Goal: Task Accomplishment & Management: Manage account settings

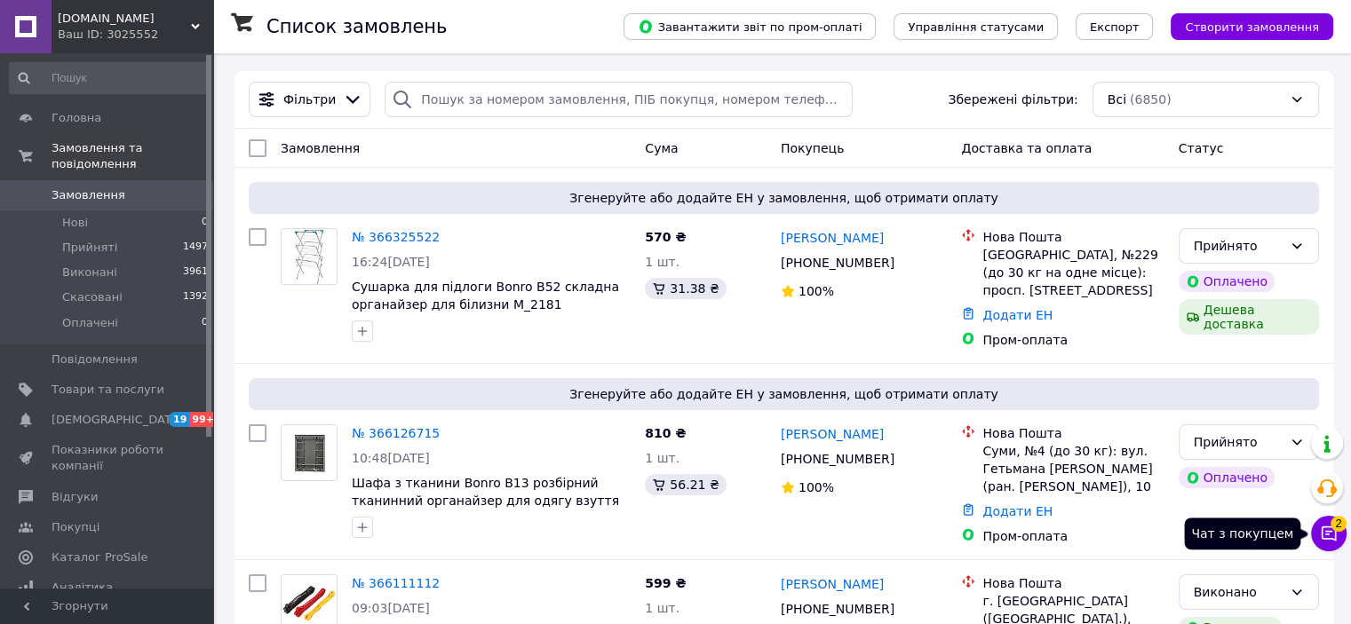
click at [1329, 543] on icon at bounding box center [1329, 534] width 18 height 18
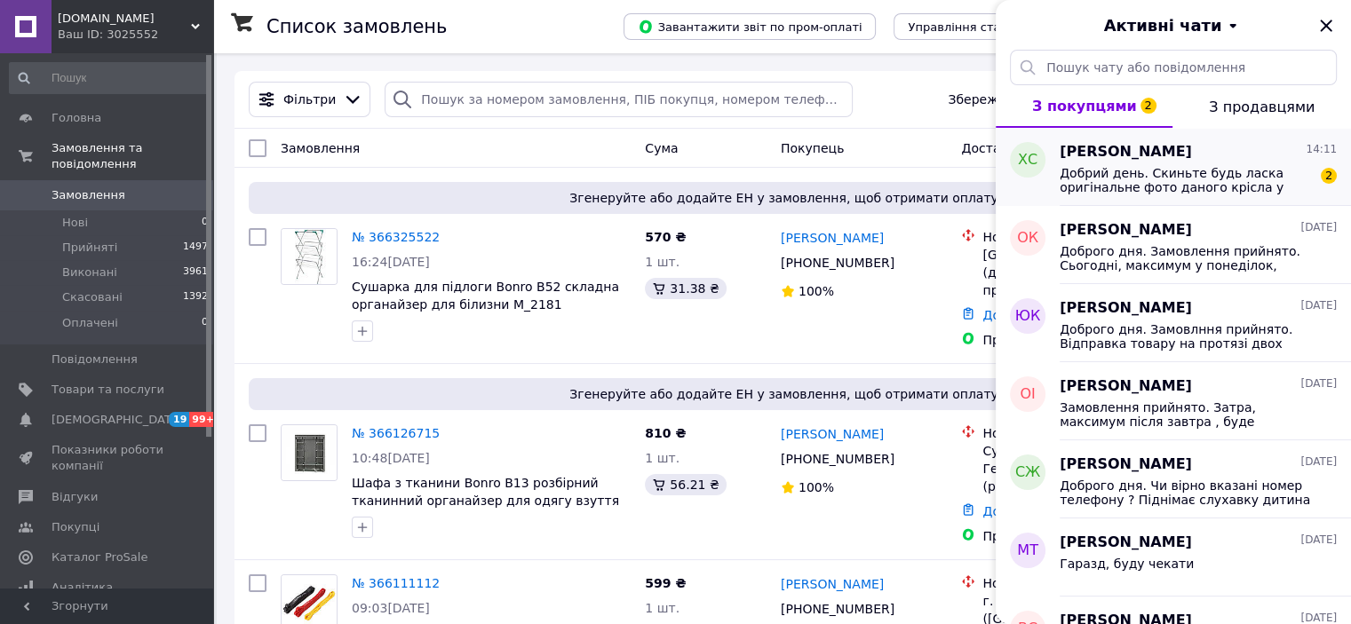
click at [1184, 178] on span "Добрий день. Скиньте будь ласка оригінальне фото даного крісла у розібраному ви…" at bounding box center [1186, 180] width 252 height 28
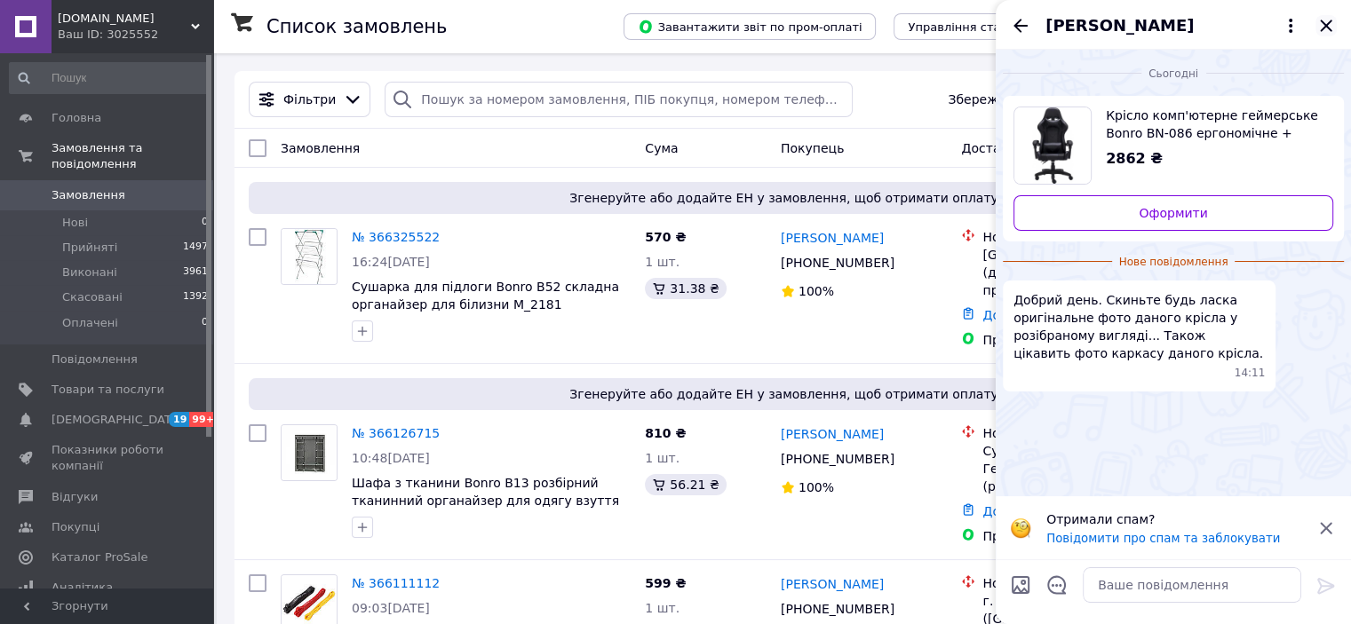
click at [1328, 23] on icon "Закрити" at bounding box center [1326, 26] width 12 height 12
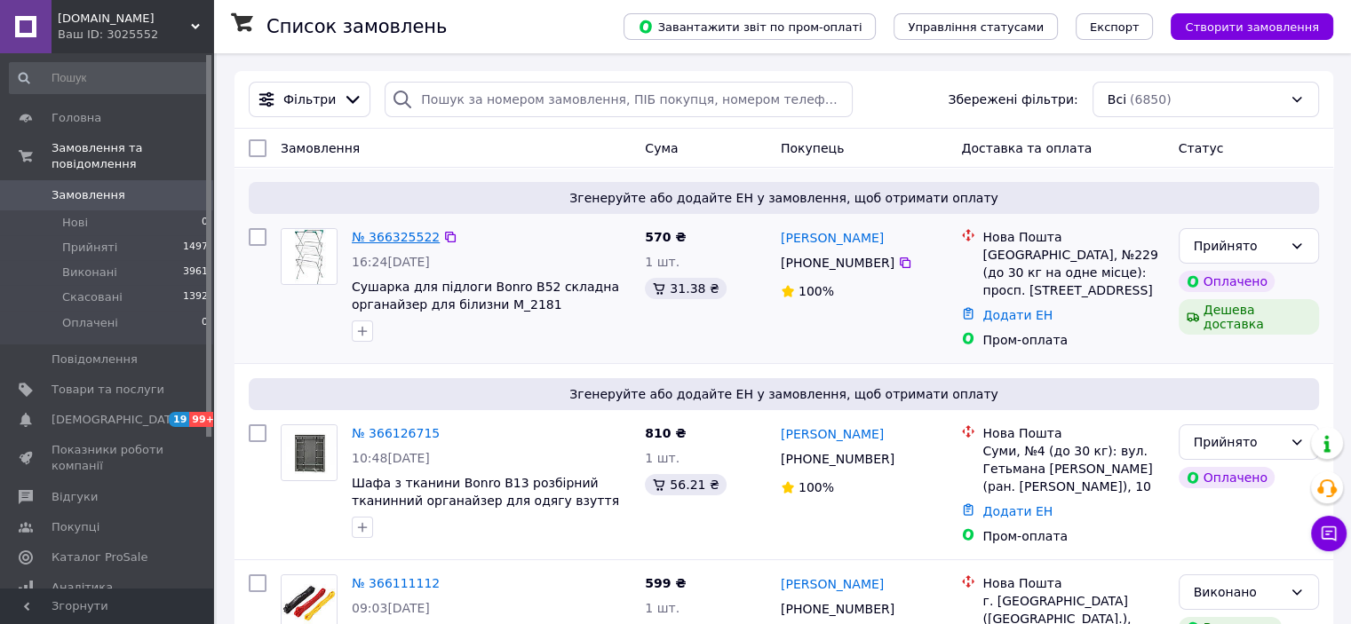
click at [376, 238] on link "№ 366325522" at bounding box center [396, 237] width 88 height 14
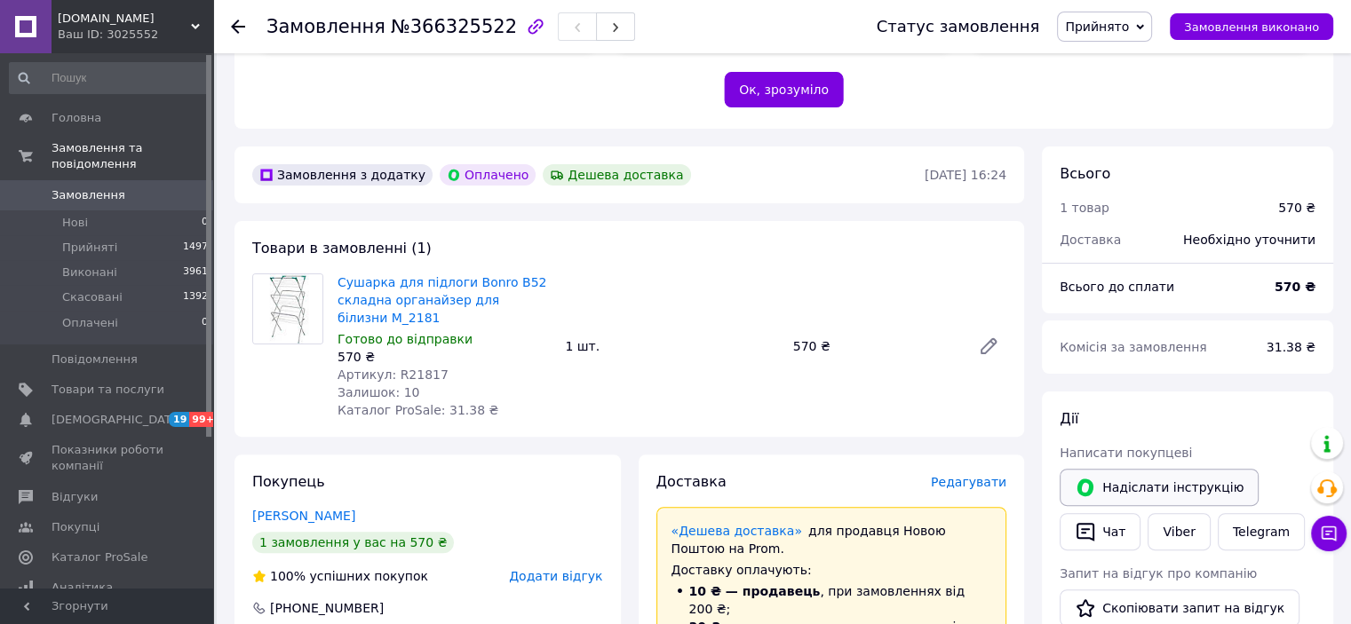
scroll to position [473, 0]
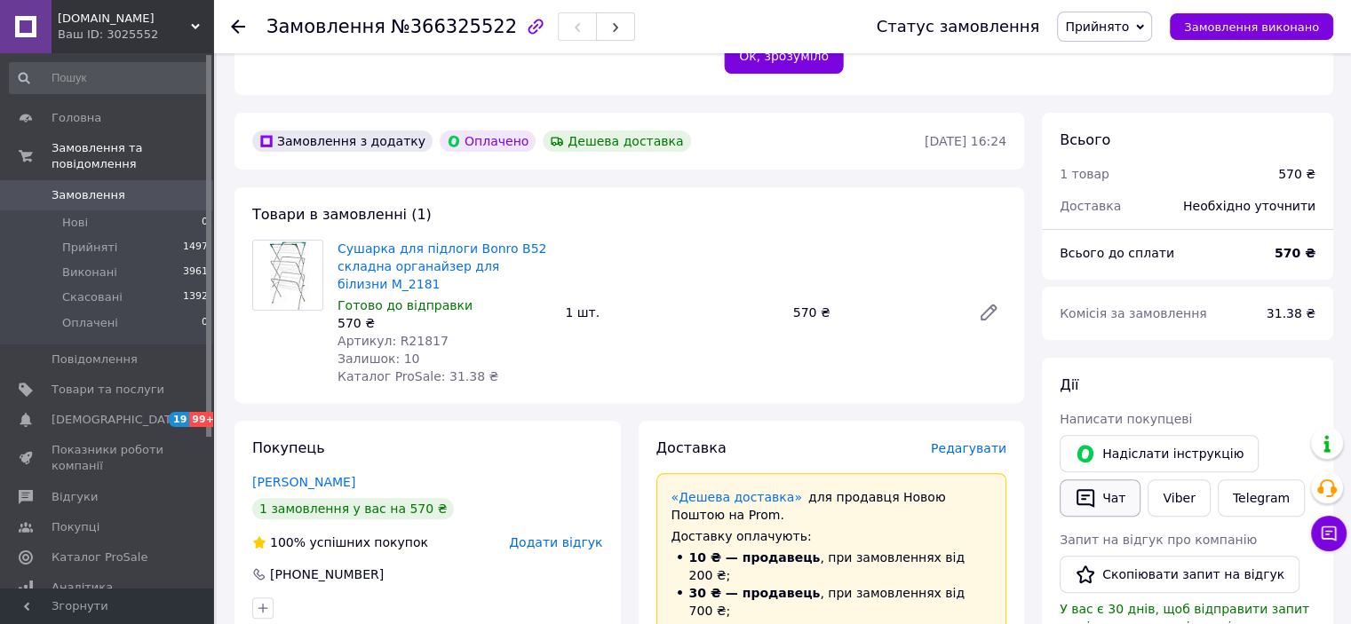
click at [1112, 497] on button "Чат" at bounding box center [1100, 498] width 81 height 37
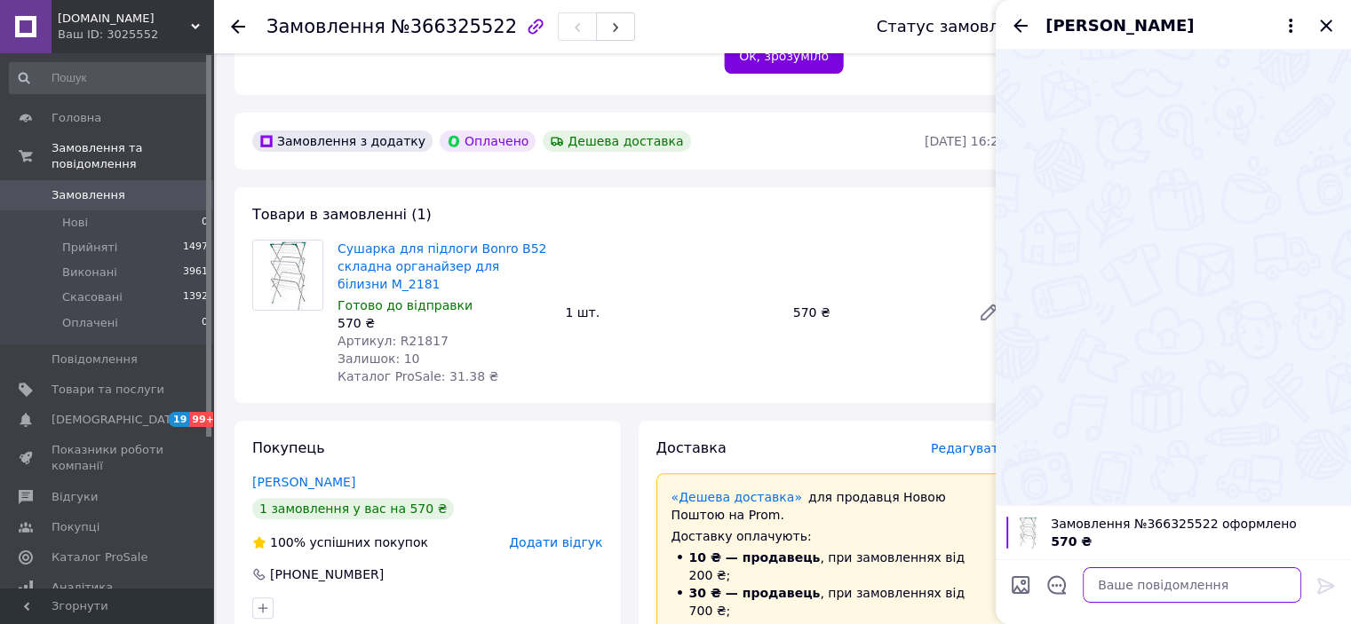
click at [1144, 588] on textarea at bounding box center [1192, 586] width 219 height 36
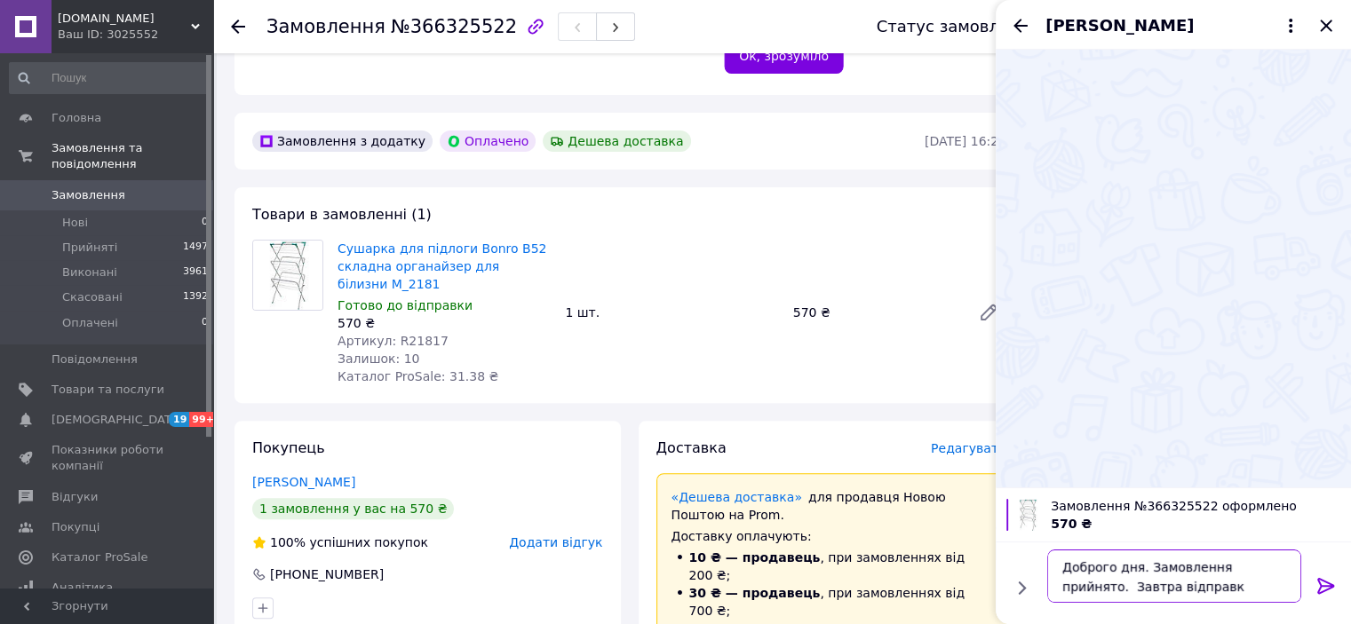
type textarea "Доброго дня. Замовлення прийнято. Завтра відправка"
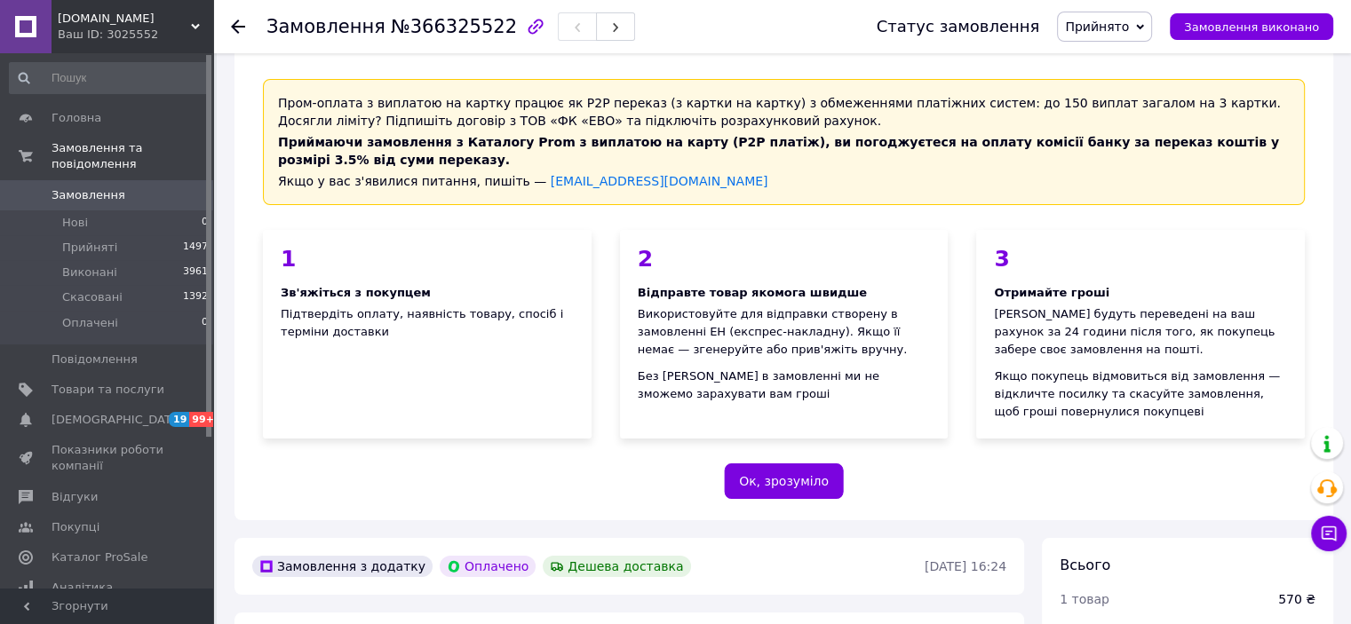
scroll to position [0, 0]
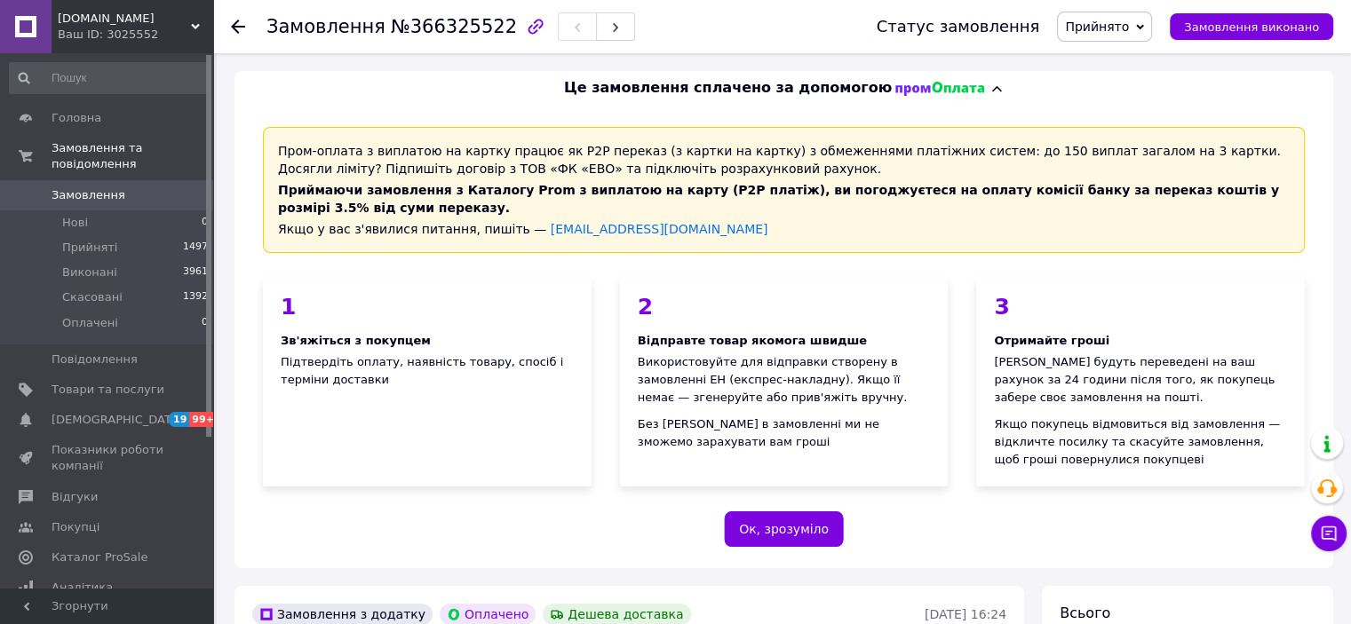
click at [441, 31] on span "№366325522" at bounding box center [454, 26] width 126 height 21
copy span "366325522"
click at [142, 20] on span "[DOMAIN_NAME]" at bounding box center [124, 19] width 133 height 16
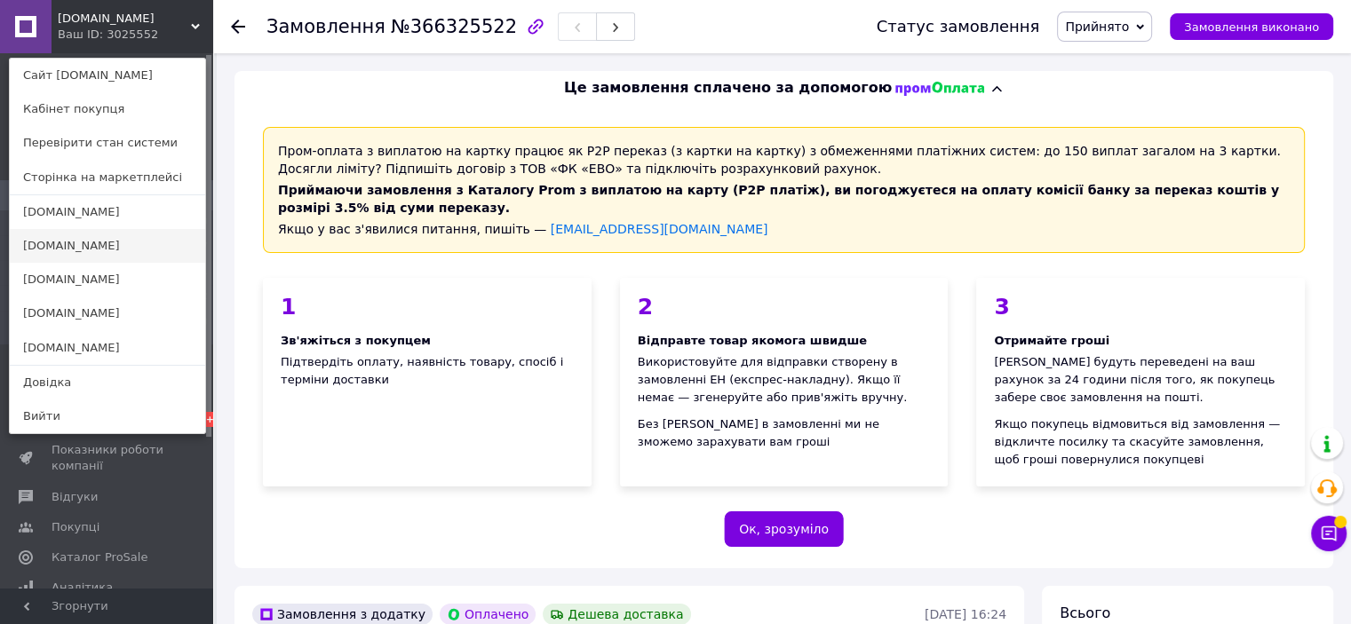
click at [112, 256] on link "[DOMAIN_NAME]" at bounding box center [107, 246] width 195 height 34
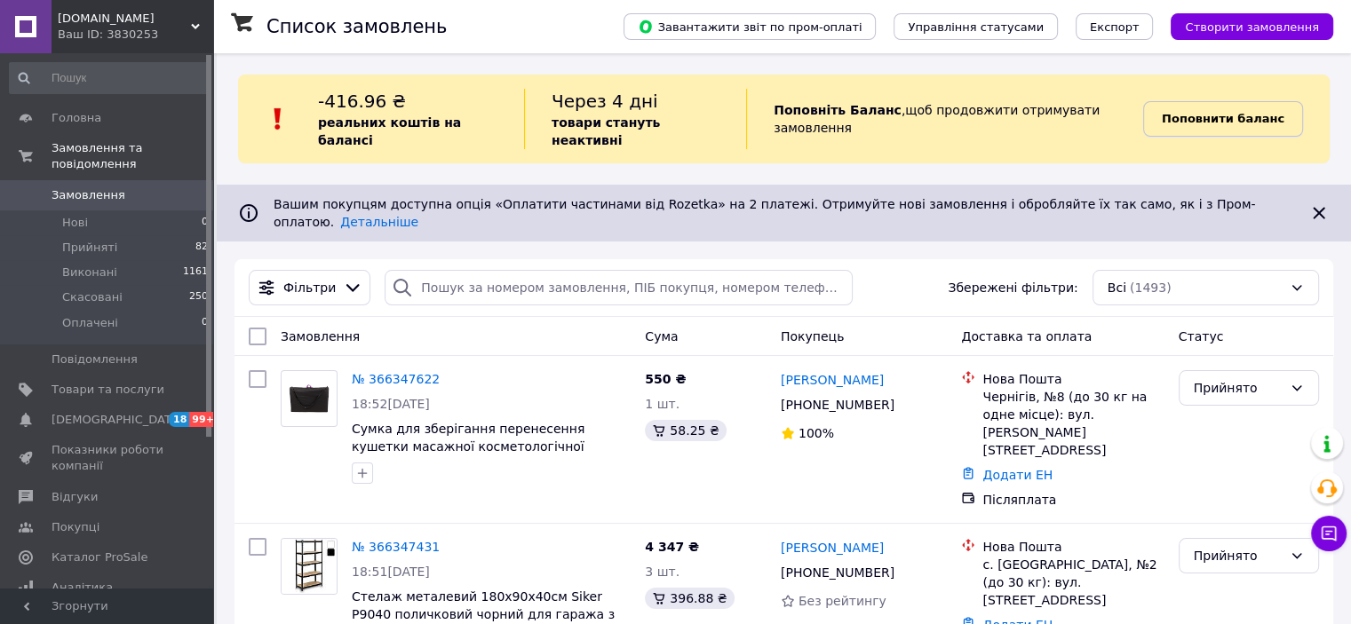
click at [1230, 115] on b "Поповнити баланс" at bounding box center [1223, 118] width 123 height 13
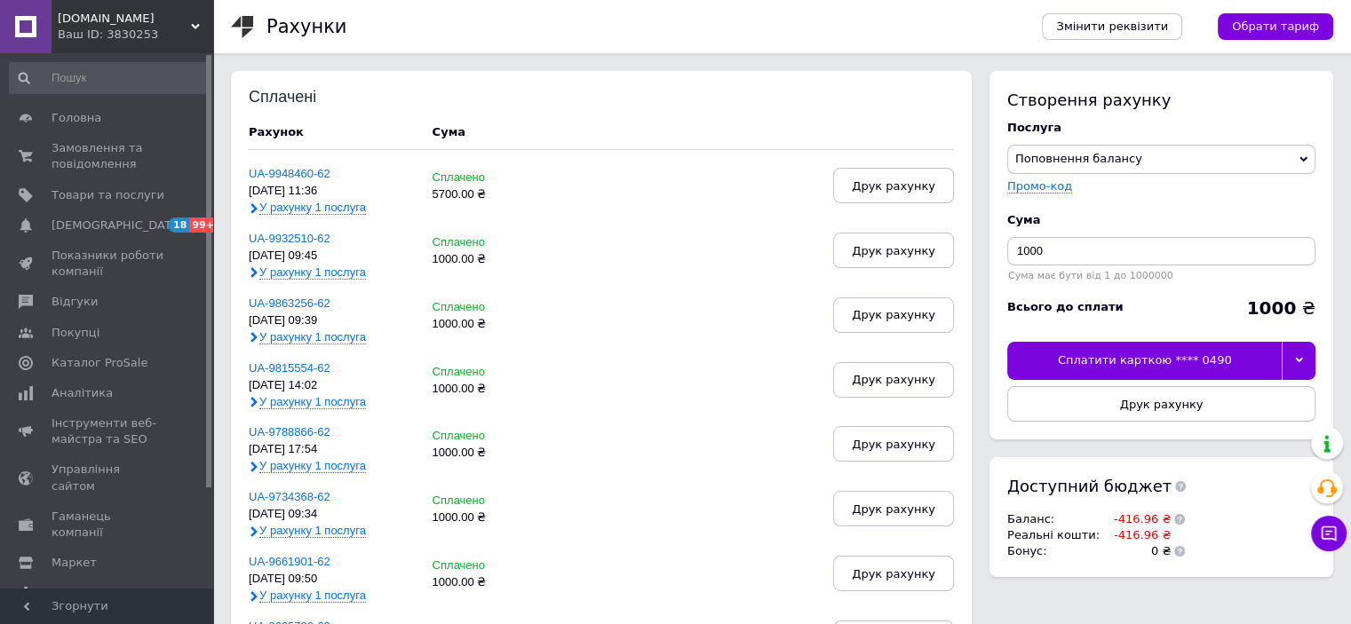
click at [1264, 358] on div "Сплатити карткою **** 0490" at bounding box center [1144, 360] width 274 height 37
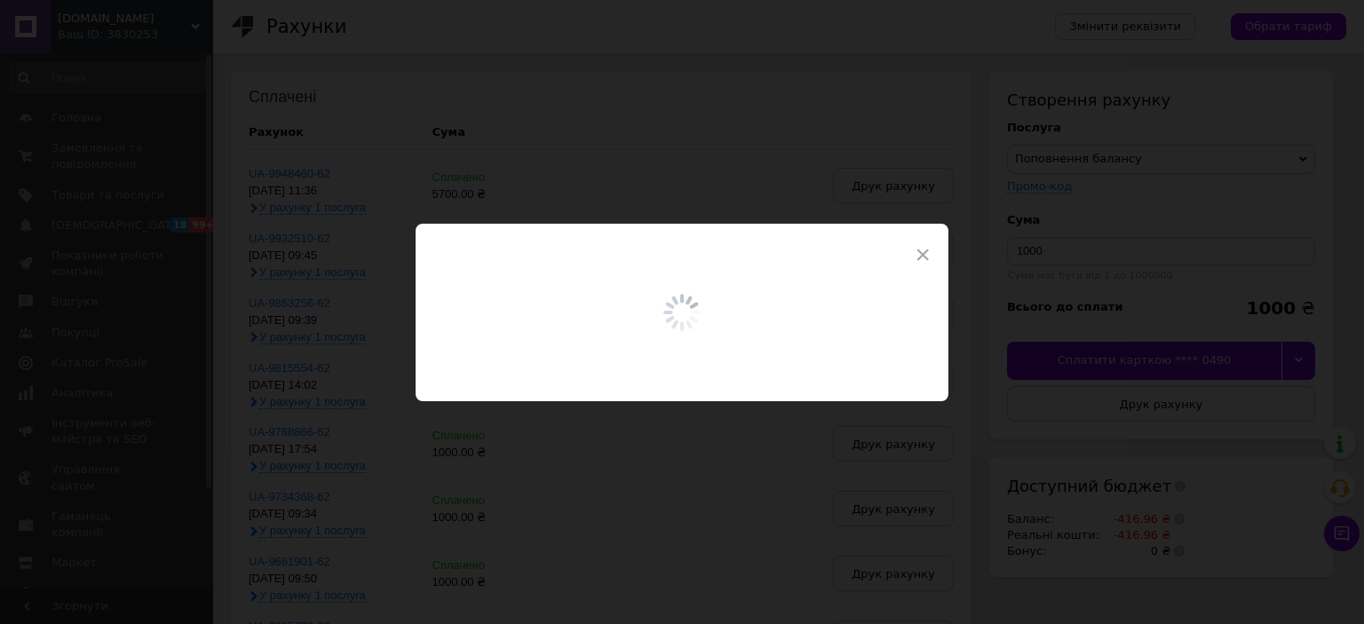
click at [917, 252] on span "×" at bounding box center [923, 255] width 16 height 30
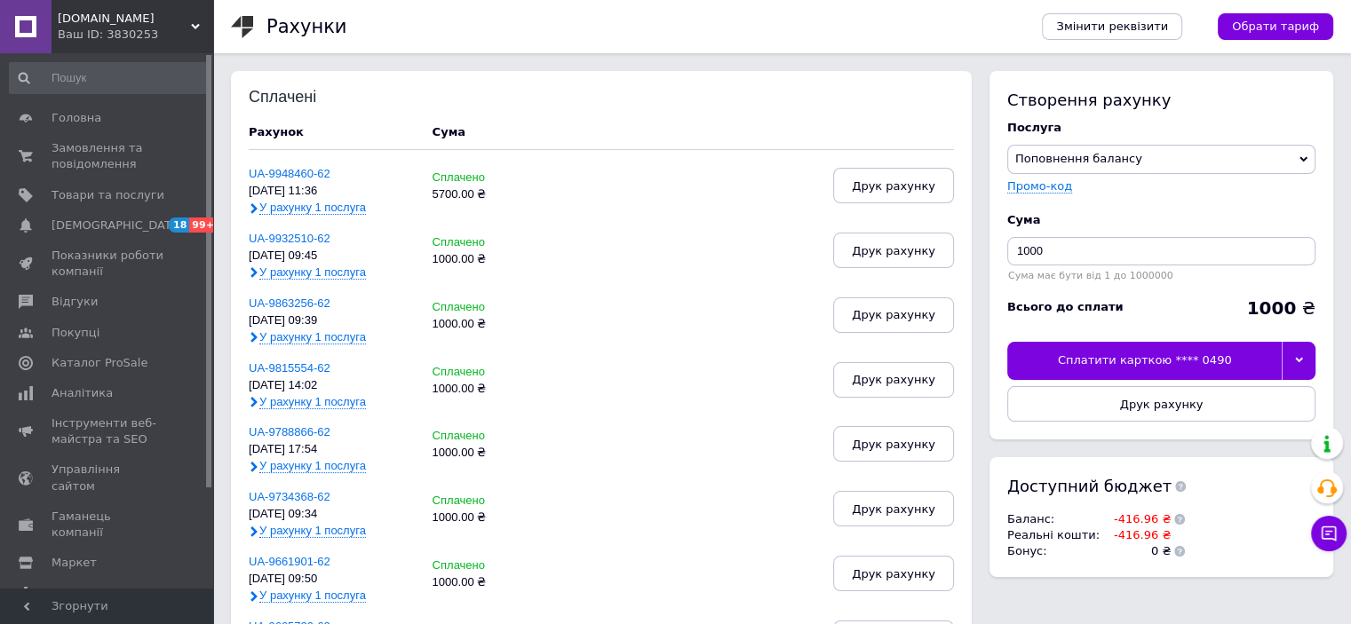
click at [1296, 354] on div at bounding box center [1299, 360] width 34 height 37
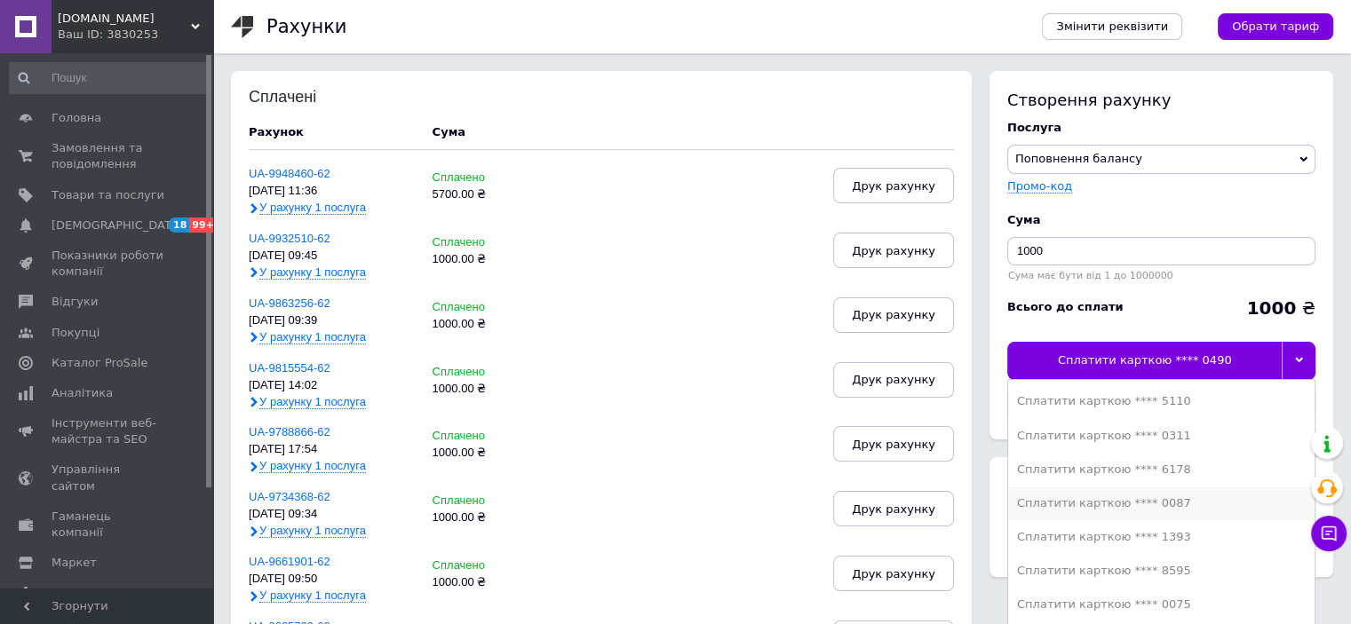
click at [1160, 513] on li "Сплатити карткою **** 0087" at bounding box center [1161, 504] width 306 height 34
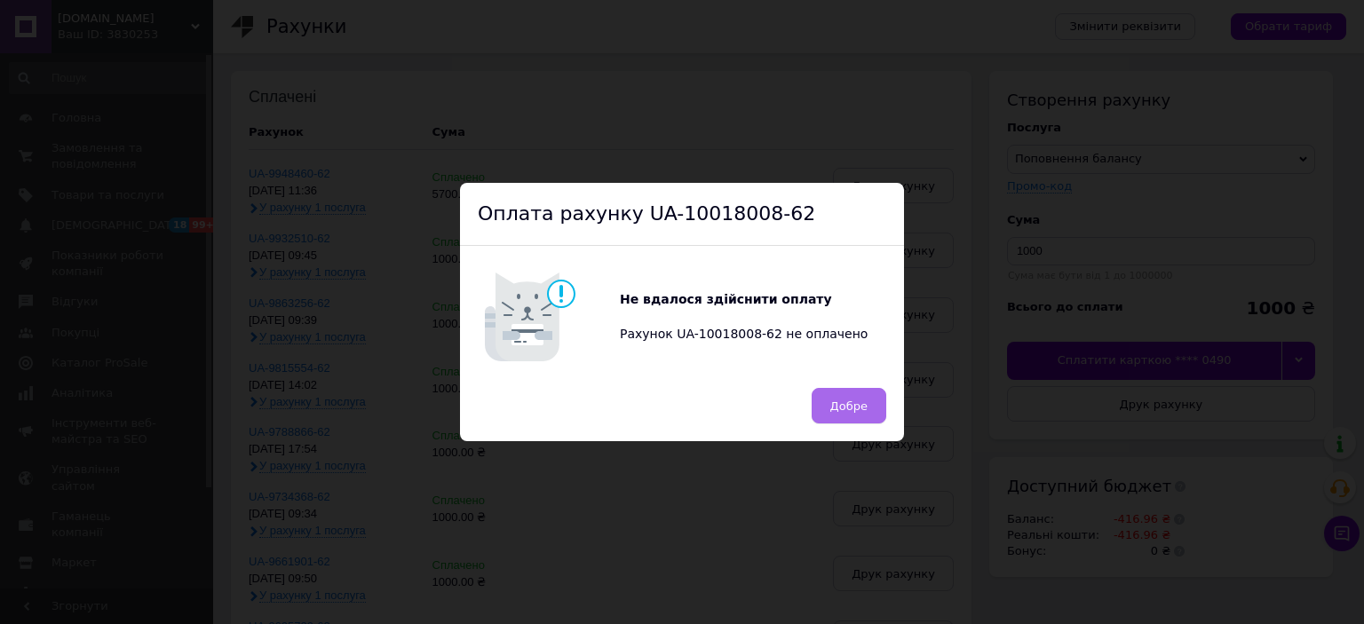
click at [874, 399] on button "Добре" at bounding box center [849, 406] width 75 height 36
